Goal: Task Accomplishment & Management: Use online tool/utility

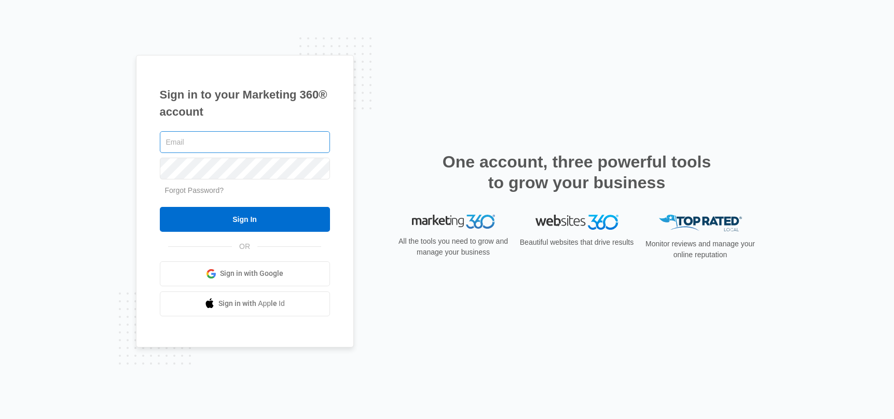
click at [194, 149] on input "text" at bounding box center [245, 142] width 170 height 22
type input "[PERSON_NAME][EMAIL_ADDRESS][DOMAIN_NAME]"
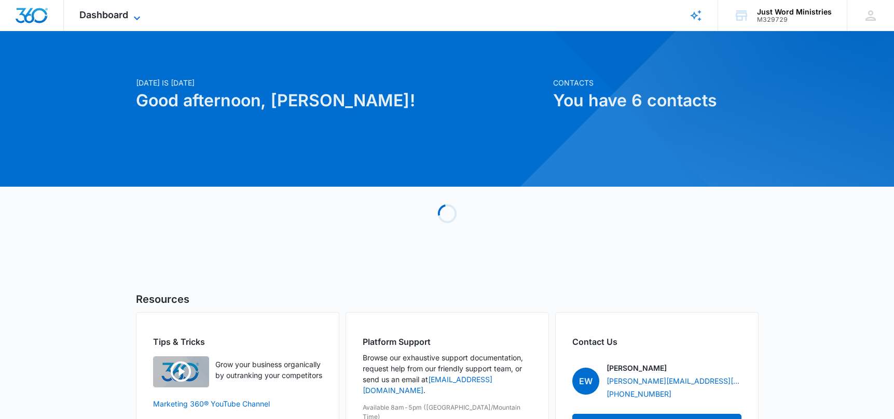
click at [114, 11] on span "Dashboard" at bounding box center [103, 14] width 49 height 11
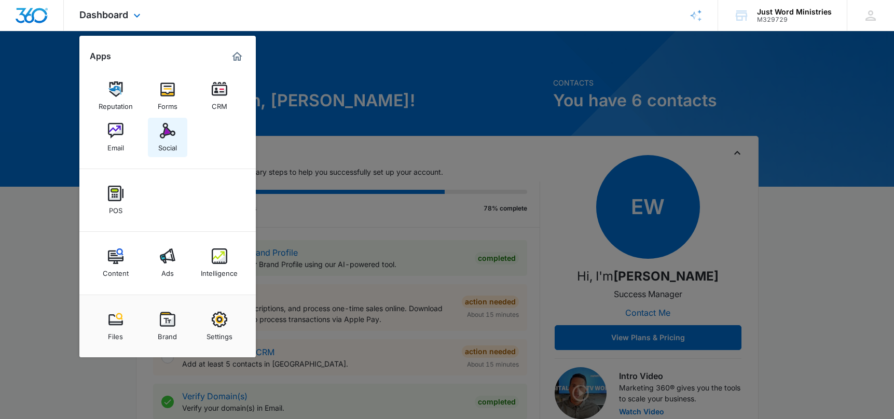
click at [173, 138] on img at bounding box center [168, 131] width 16 height 16
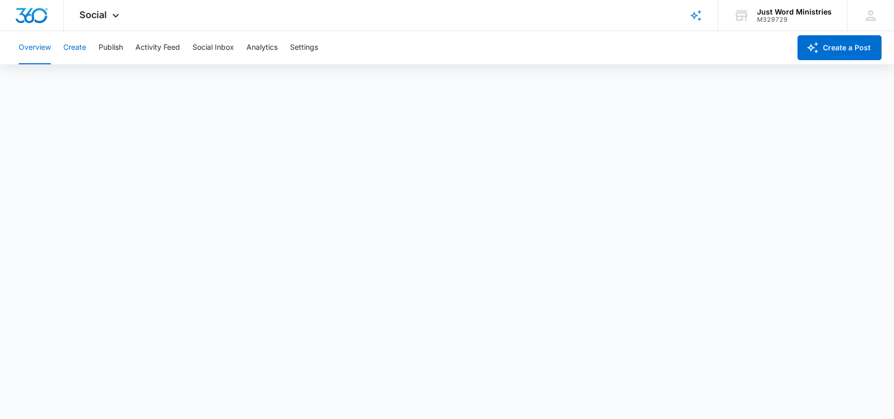
click at [72, 52] on button "Create" at bounding box center [74, 47] width 23 height 33
